Goal: Find specific page/section: Find specific page/section

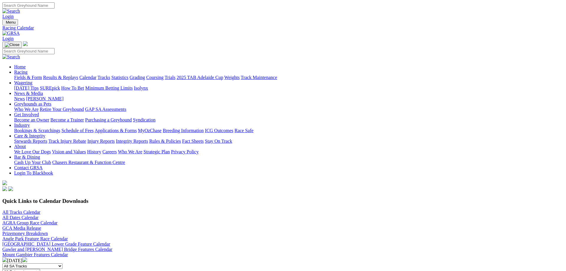
click at [40, 210] on link "All Tracks Calendar" at bounding box center [21, 212] width 38 height 5
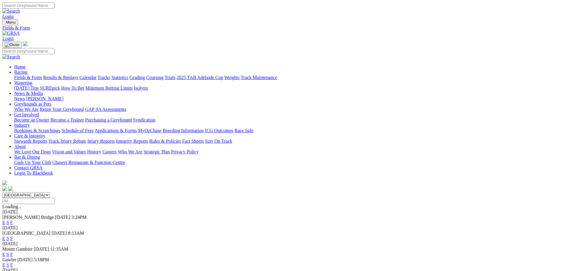
click at [13, 262] on link "F" at bounding box center [11, 264] width 3 height 5
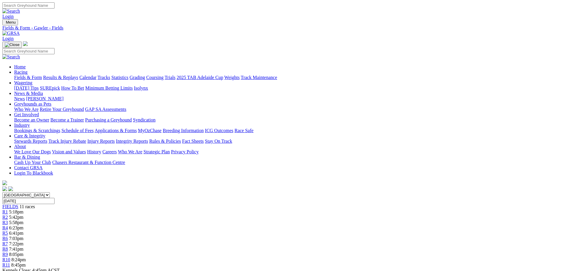
click at [42, 75] on link "Fields & Form" at bounding box center [28, 77] width 28 height 5
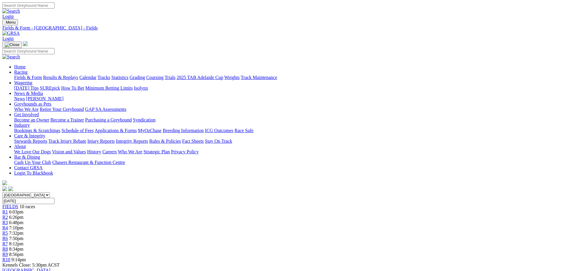
click at [42, 75] on link "Fields & Form" at bounding box center [28, 77] width 28 height 5
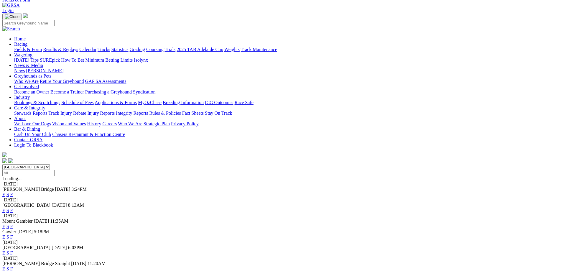
scroll to position [60, 0]
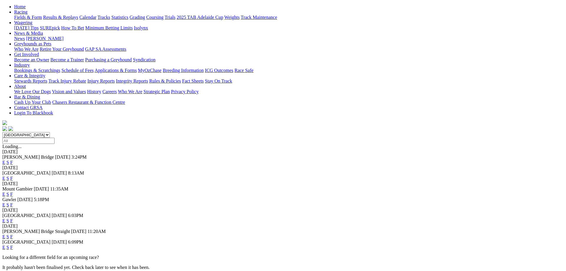
click at [13, 234] on link "F" at bounding box center [11, 236] width 3 height 5
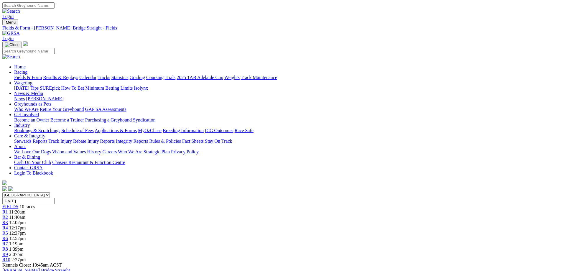
click at [42, 75] on link "Fields & Form" at bounding box center [28, 77] width 28 height 5
